Goal: Contribute content

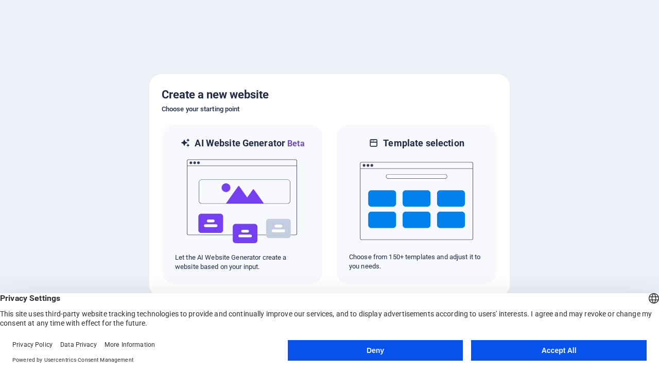
click at [375, 350] on button "Deny" at bounding box center [376, 350] width 176 height 21
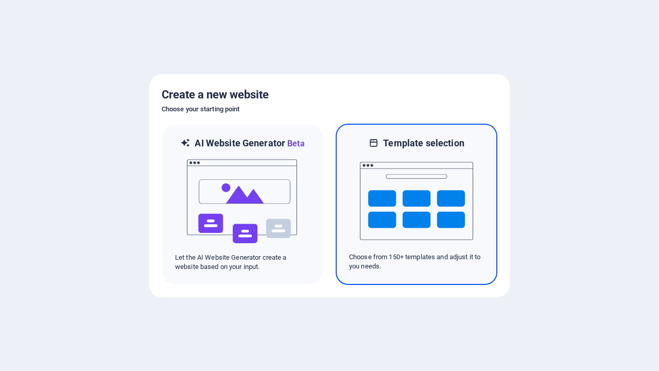
click at [417, 204] on img at bounding box center [416, 200] width 113 height 103
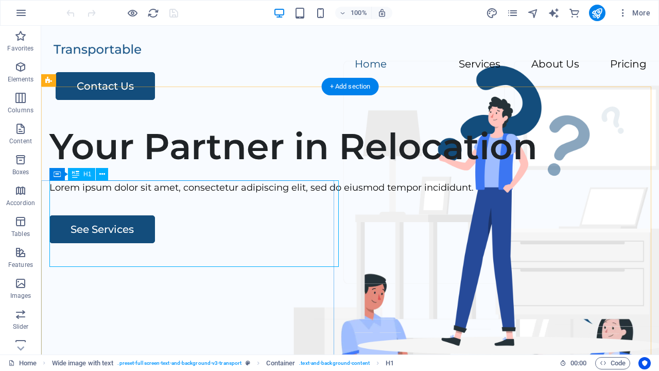
click at [392, 363] on span "H1" at bounding box center [390, 363] width 8 height 12
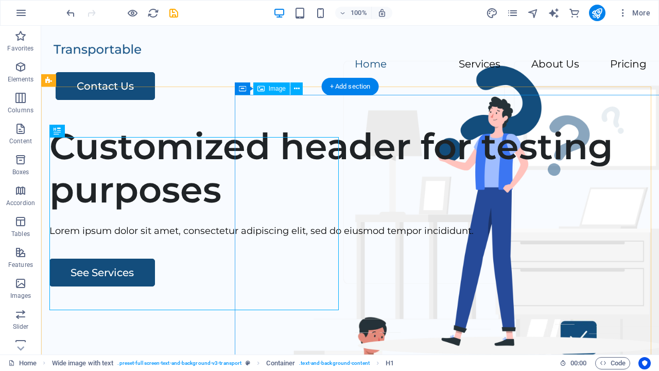
click at [598, 13] on icon "publish" at bounding box center [597, 13] width 12 height 12
checkbox input "false"
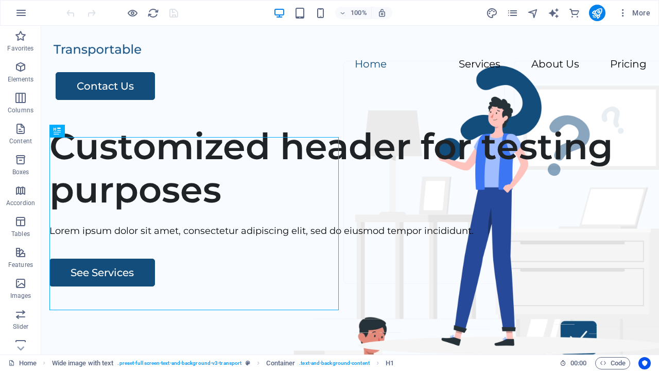
click at [392, 363] on span "H1" at bounding box center [390, 363] width 8 height 12
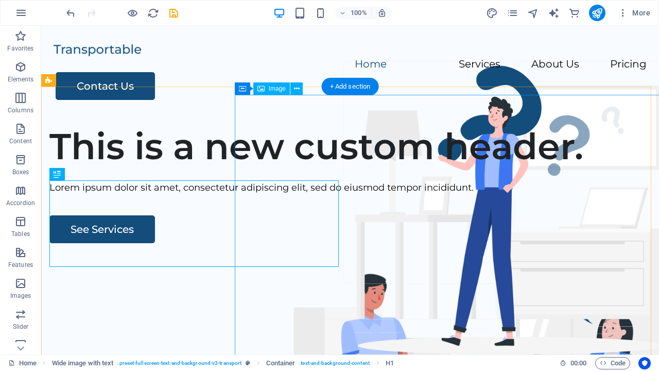
click at [174, 13] on icon "save" at bounding box center [174, 13] width 12 height 12
checkbox input "false"
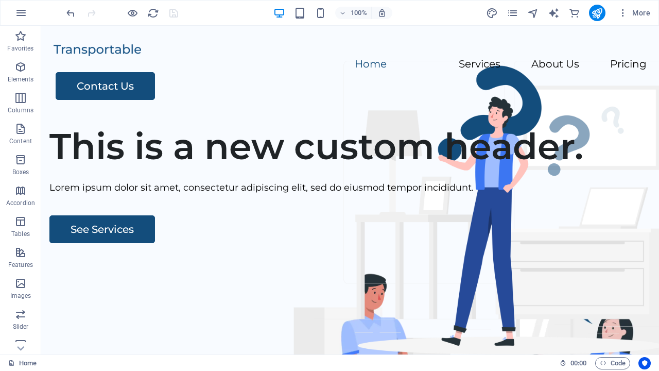
click at [21, 13] on icon "button" at bounding box center [21, 13] width 12 height 12
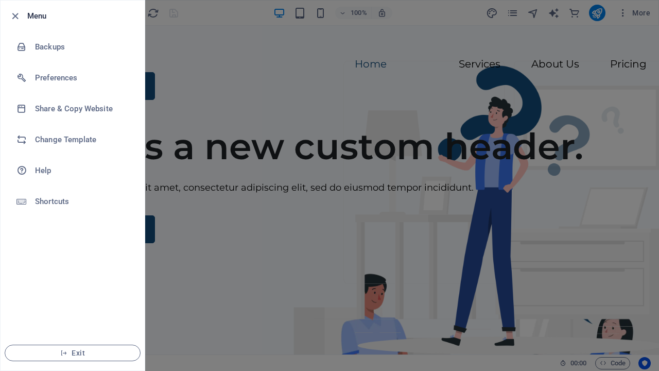
click at [73, 353] on span "Exit" at bounding box center [72, 353] width 118 height 8
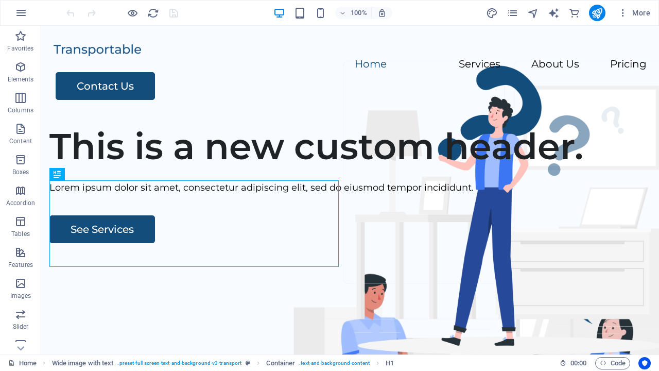
click at [598, 13] on icon "publish" at bounding box center [597, 13] width 12 height 12
